Goal: Task Accomplishment & Management: Complete application form

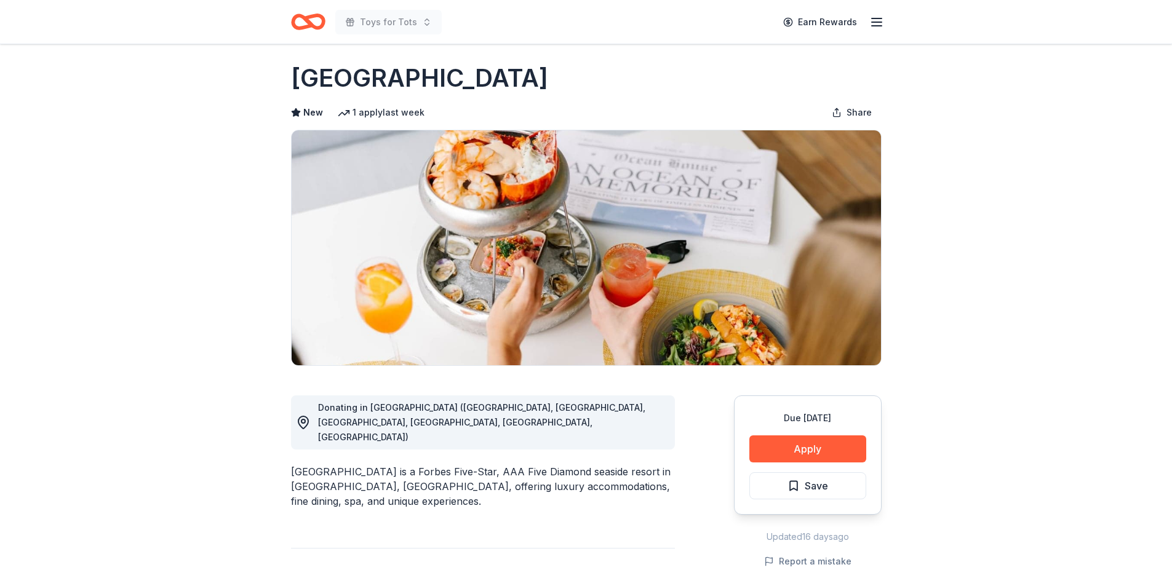
scroll to position [8, 0]
click at [807, 448] on button "Apply" at bounding box center [807, 449] width 117 height 27
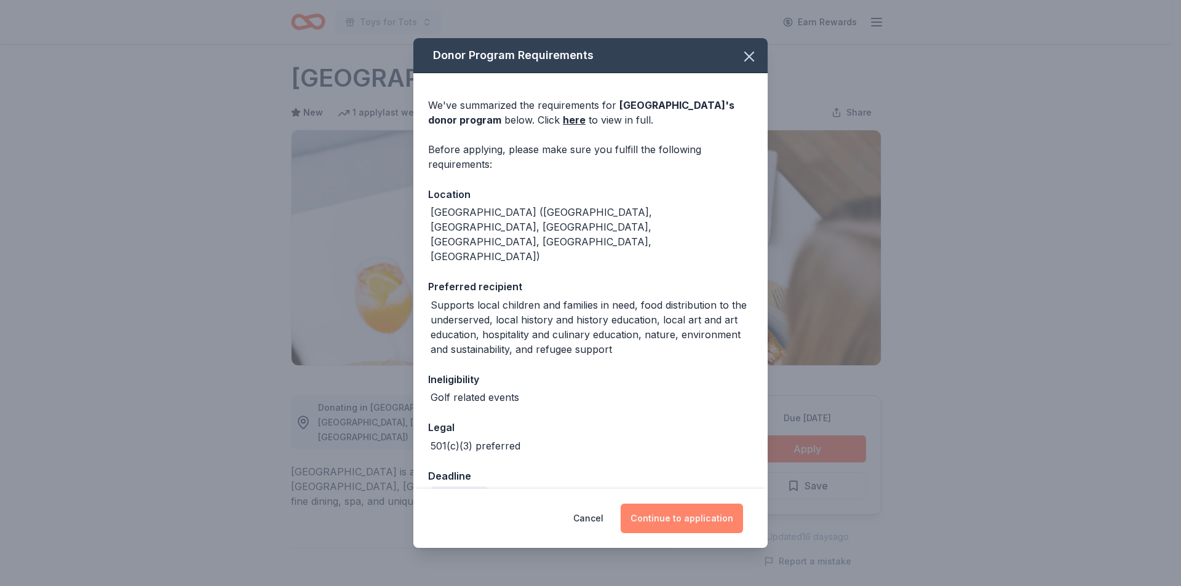
click at [674, 509] on button "Continue to application" at bounding box center [682, 519] width 122 height 30
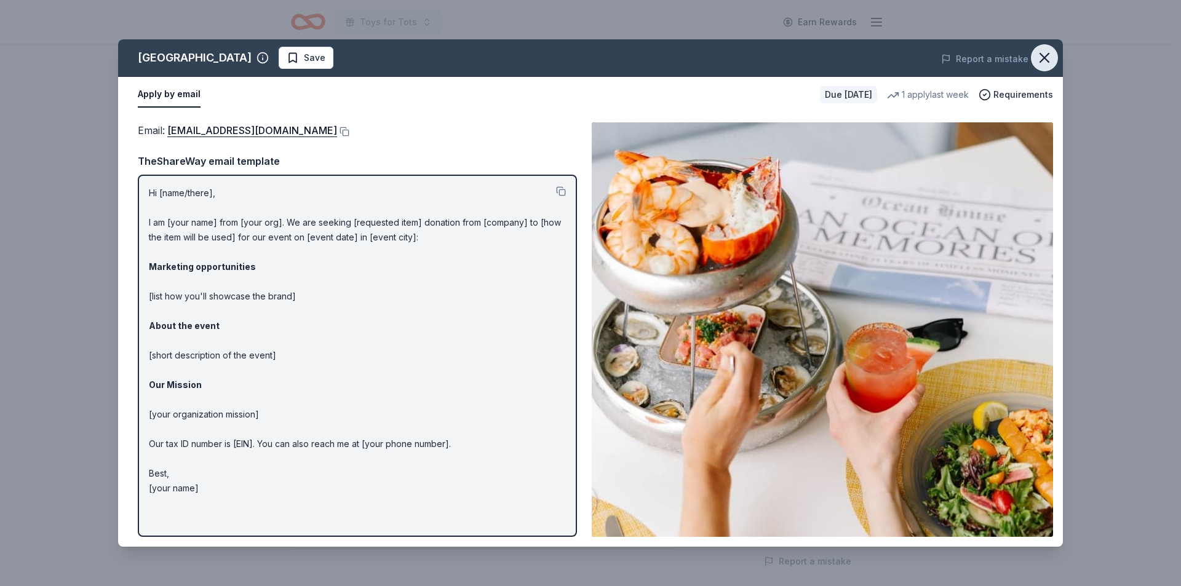
click at [1047, 54] on icon "button" at bounding box center [1044, 57] width 17 height 17
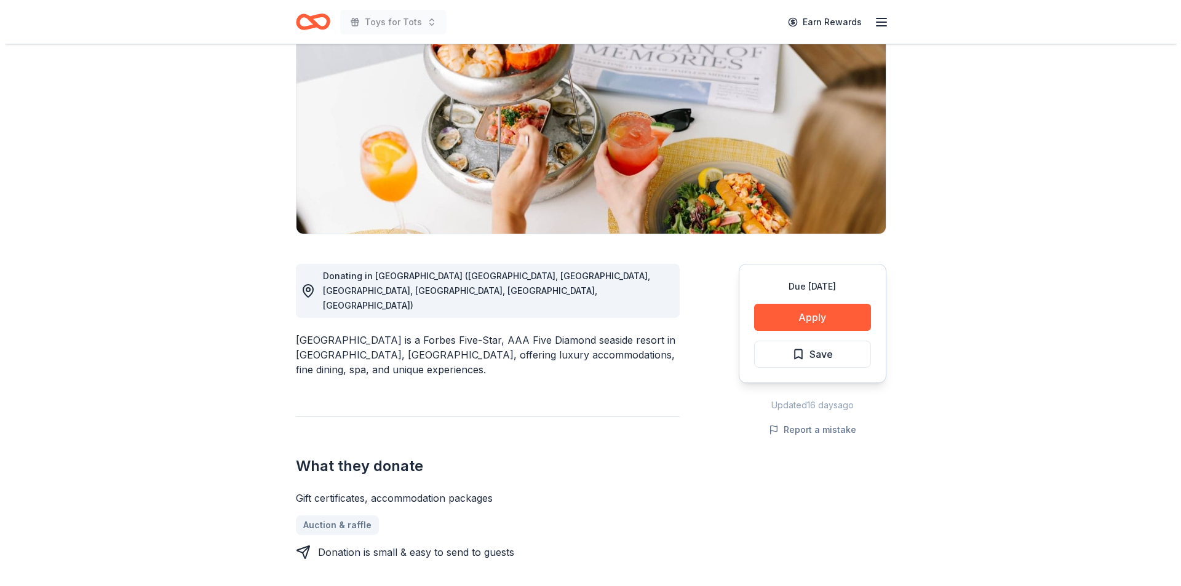
scroll to position [136, 0]
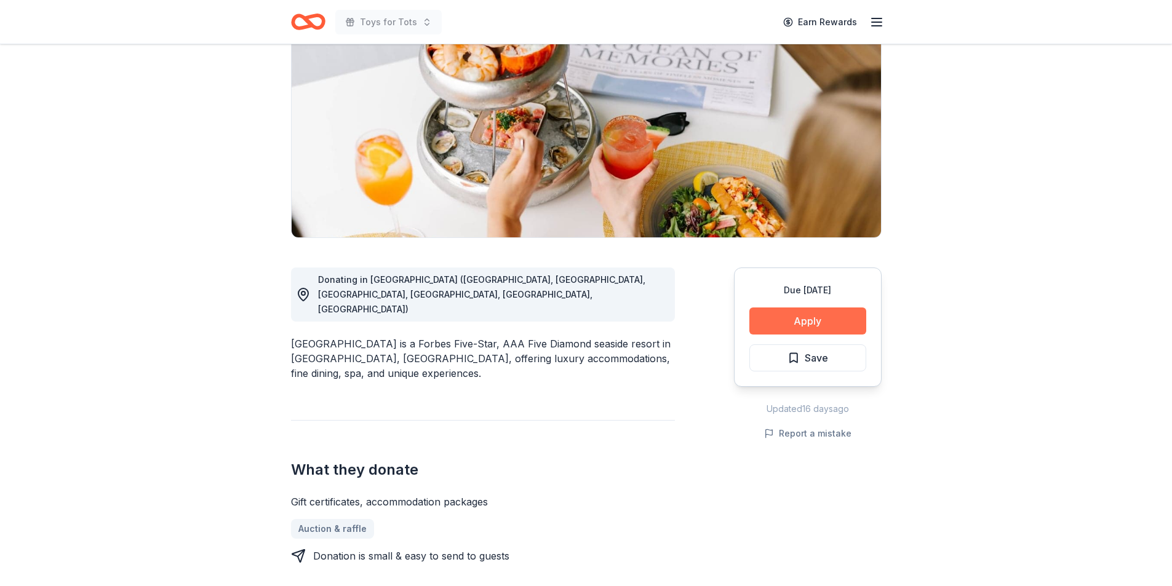
click at [803, 319] on button "Apply" at bounding box center [807, 321] width 117 height 27
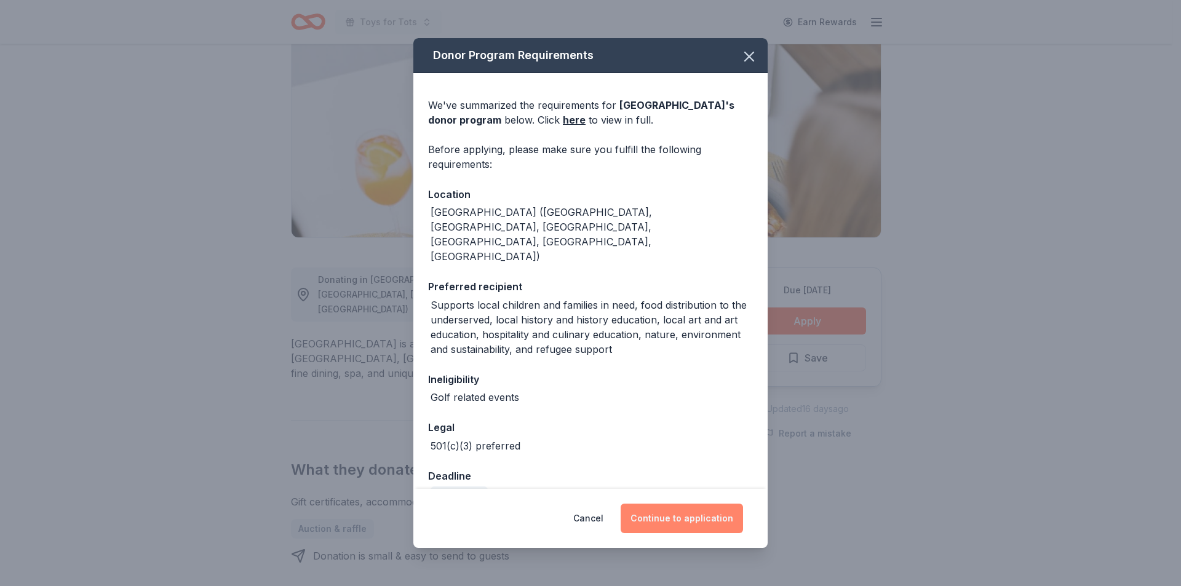
click at [673, 513] on button "Continue to application" at bounding box center [682, 519] width 122 height 30
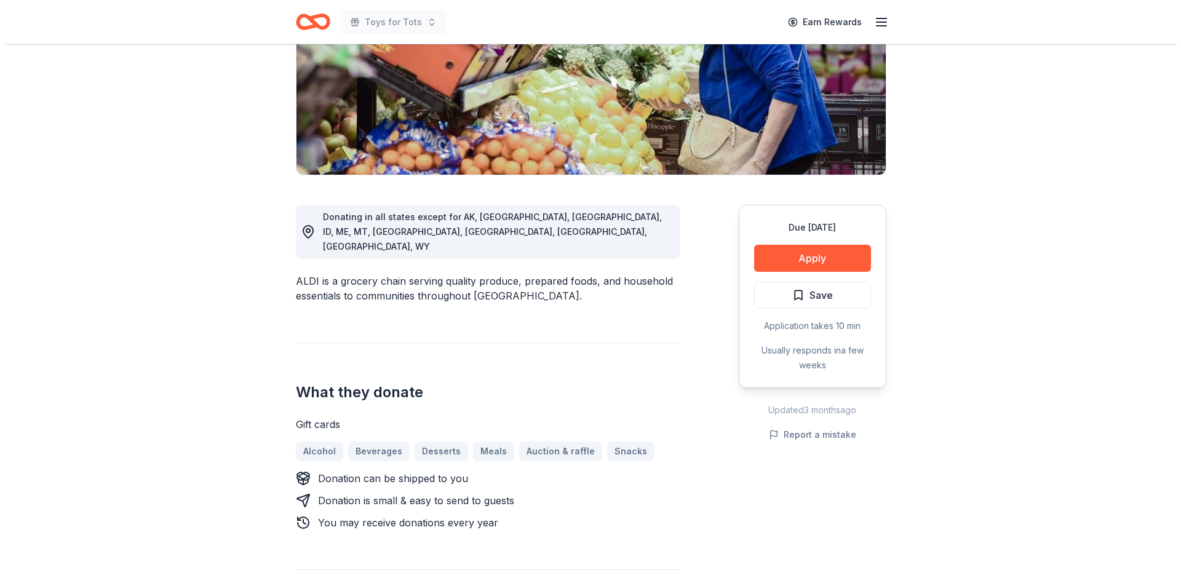
scroll to position [290, 0]
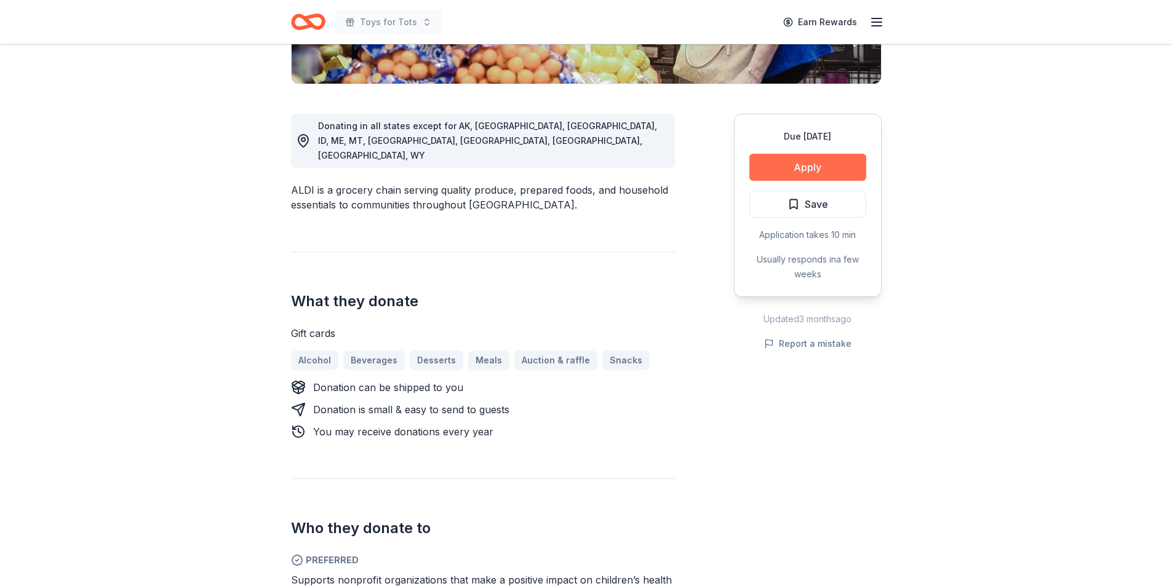
click at [809, 169] on button "Apply" at bounding box center [807, 167] width 117 height 27
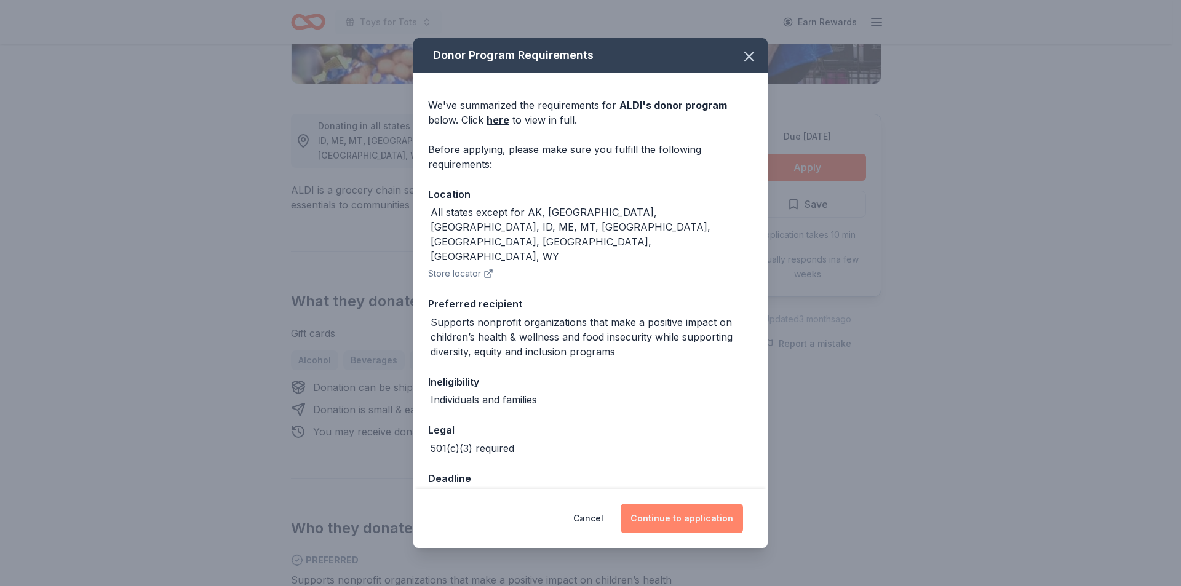
click at [686, 518] on button "Continue to application" at bounding box center [682, 519] width 122 height 30
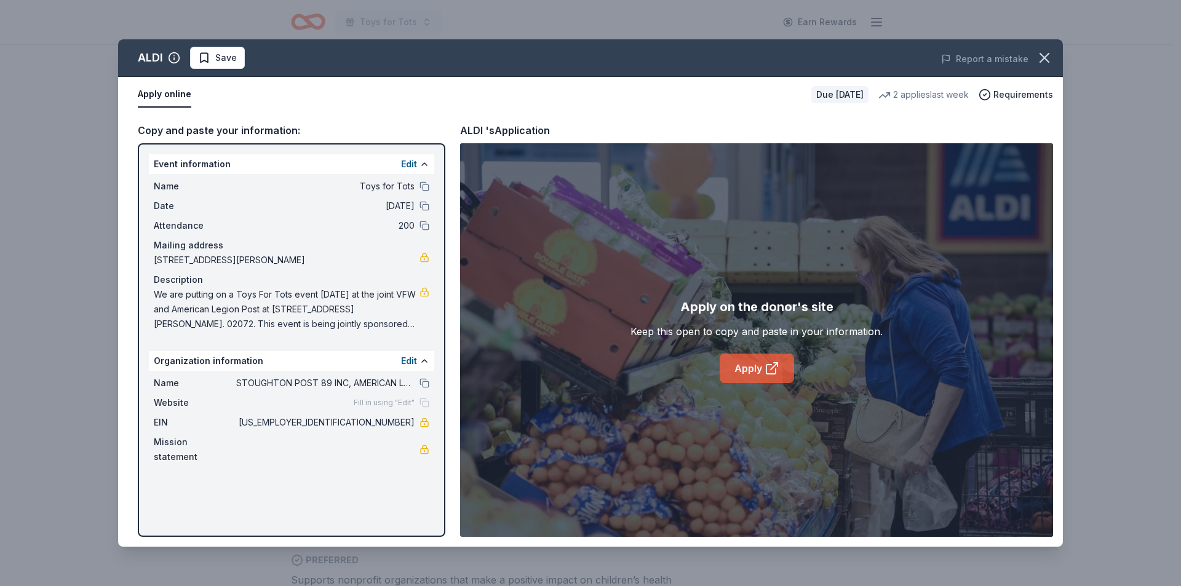
click at [748, 370] on link "Apply" at bounding box center [757, 369] width 74 height 30
click at [754, 368] on link "Apply" at bounding box center [757, 369] width 74 height 30
